Goal: Transaction & Acquisition: Purchase product/service

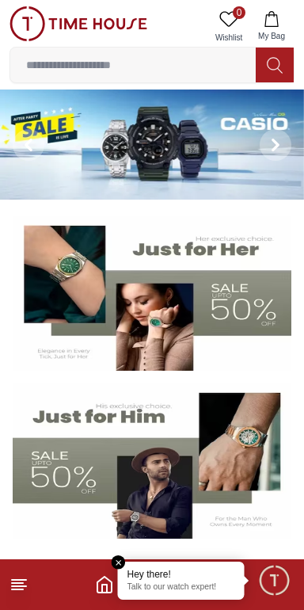
click at [17, 589] on line at bounding box center [17, 589] width 11 height 0
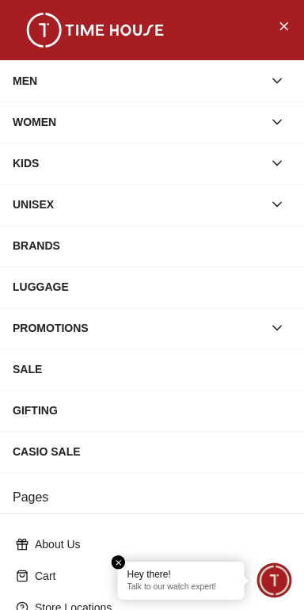
click at [195, 235] on div "BRANDS" at bounding box center [152, 245] width 279 height 29
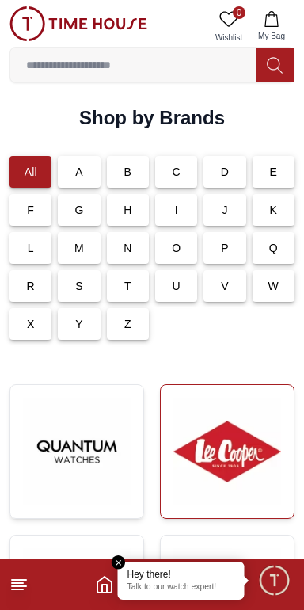
click at [229, 455] on img at bounding box center [227, 452] width 108 height 108
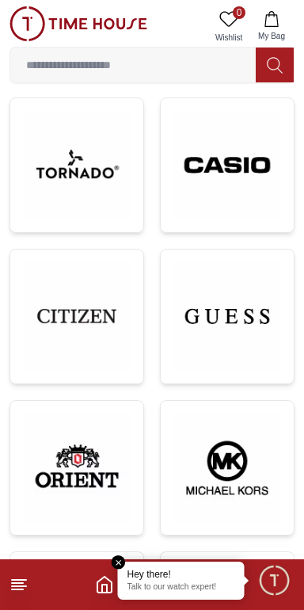
scroll to position [717, 0]
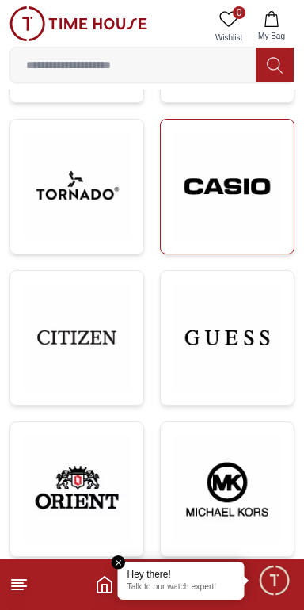
click at [248, 195] on img at bounding box center [227, 186] width 108 height 109
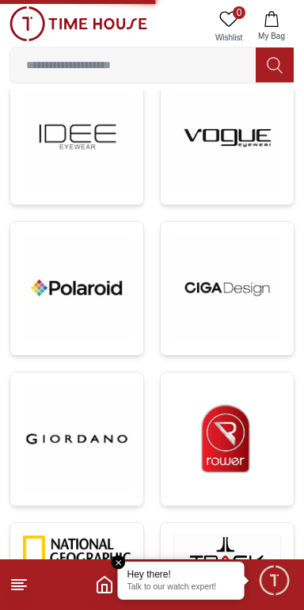
scroll to position [1848, 0]
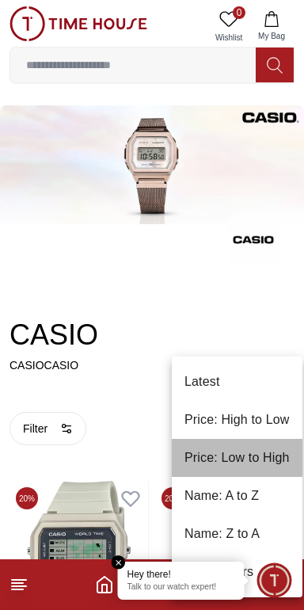
click at [253, 463] on li "Price: Low to High" at bounding box center [237, 458] width 131 height 38
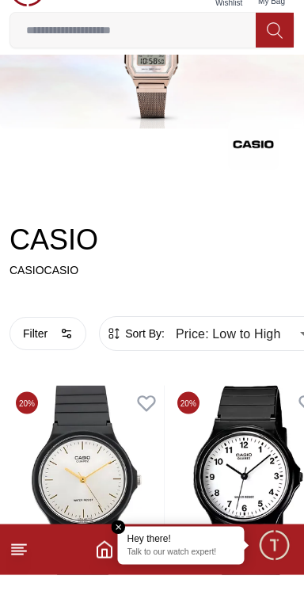
scroll to position [60, 0]
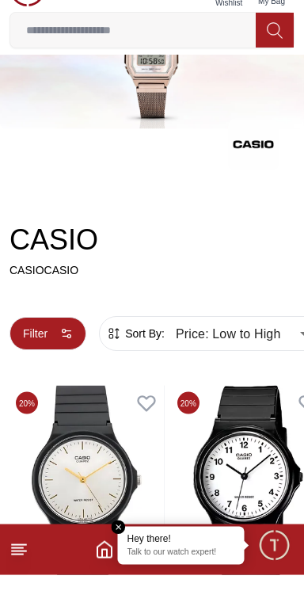
click at [60, 362] on icon "button" at bounding box center [66, 368] width 13 height 13
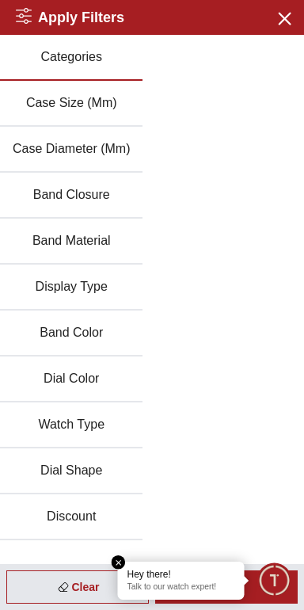
click at [58, 59] on button "Categories" at bounding box center [71, 58] width 143 height 46
click at [46, 403] on button "Watch Type" at bounding box center [71, 425] width 143 height 46
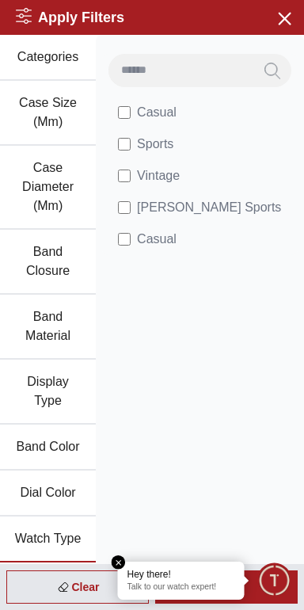
scroll to position [38, 0]
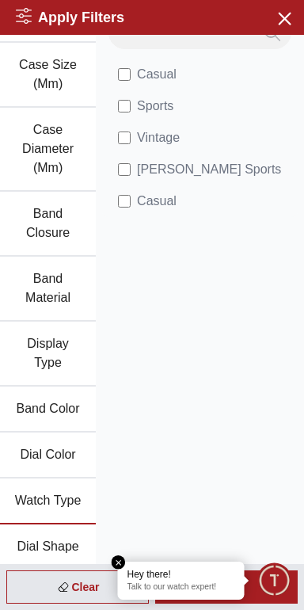
click at [17, 13] on icon at bounding box center [24, 16] width 16 height 16
click at [17, 15] on icon at bounding box center [24, 16] width 16 height 16
click at [284, 13] on icon "button" at bounding box center [284, 18] width 20 height 20
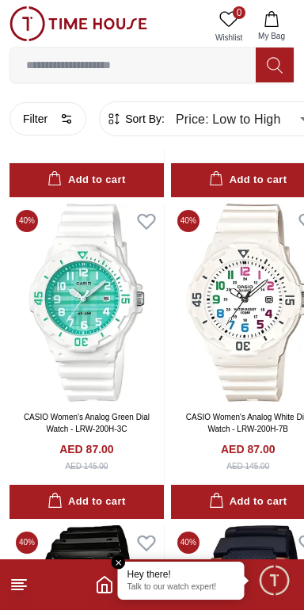
type input "******"
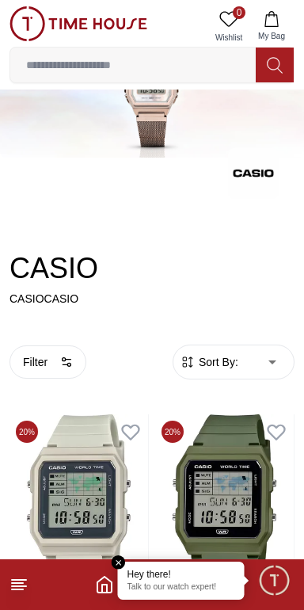
scroll to position [2872, 0]
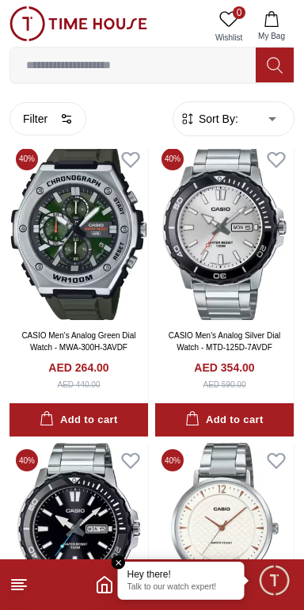
scroll to position [1839, 0]
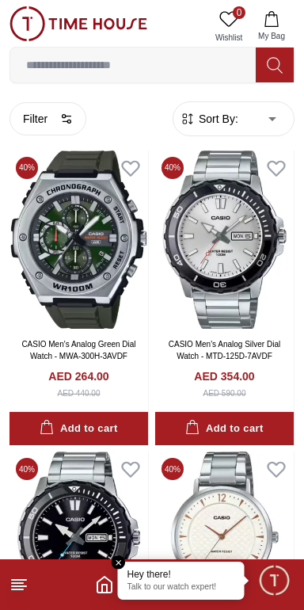
click at [18, 586] on line at bounding box center [19, 586] width 14 height 0
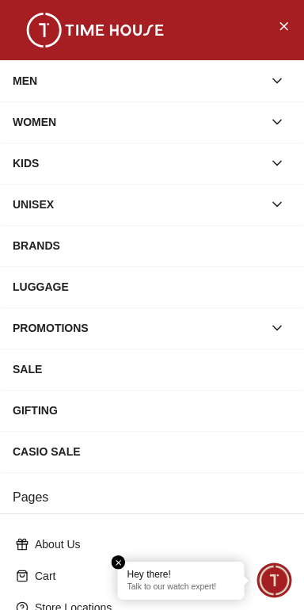
scroll to position [215, 0]
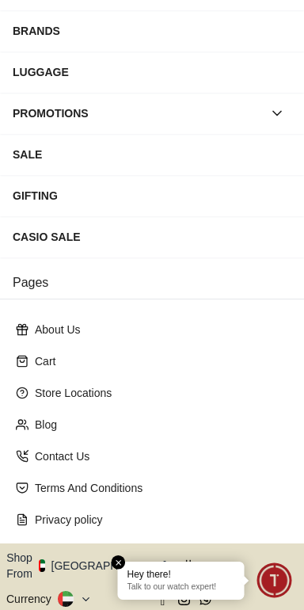
click at [101, 550] on button "Shop From [GEOGRAPHIC_DATA]" at bounding box center [92, 566] width 172 height 32
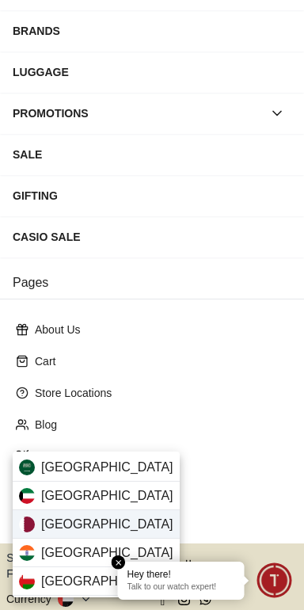
click at [105, 517] on div "[GEOGRAPHIC_DATA]" at bounding box center [96, 524] width 167 height 29
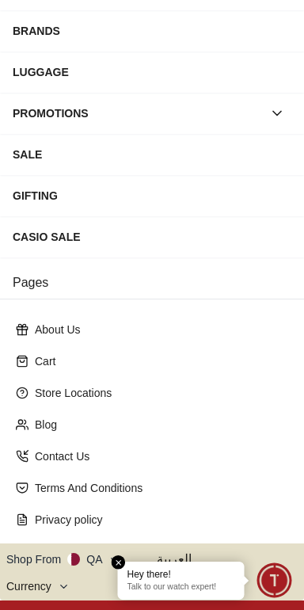
scroll to position [213, 0]
